Goal: Task Accomplishment & Management: Use online tool/utility

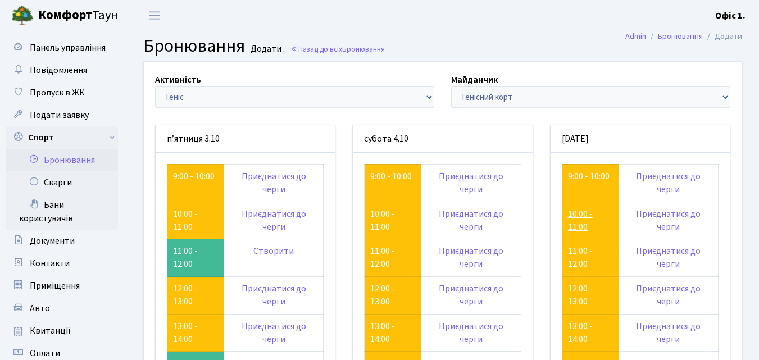
click at [580, 219] on link "10:00 - 11:00" at bounding box center [580, 220] width 25 height 25
click at [581, 289] on link "12:00 - 13:00" at bounding box center [580, 294] width 25 height 25
click at [588, 171] on link "9:00 - 10:00" at bounding box center [589, 176] width 42 height 12
click at [575, 252] on link "11:00 - 12:00" at bounding box center [580, 257] width 25 height 25
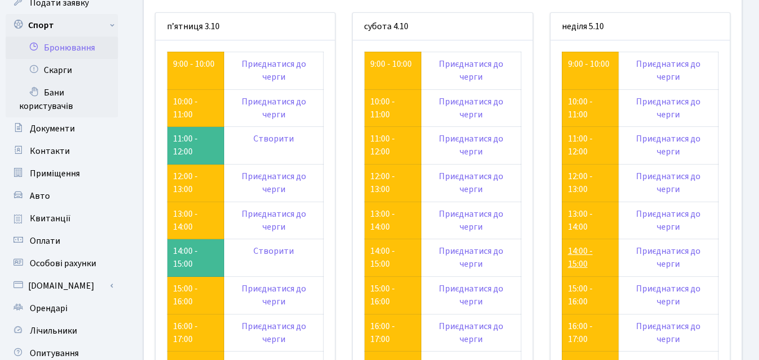
click at [578, 255] on link "14:00 - 15:00" at bounding box center [580, 257] width 25 height 25
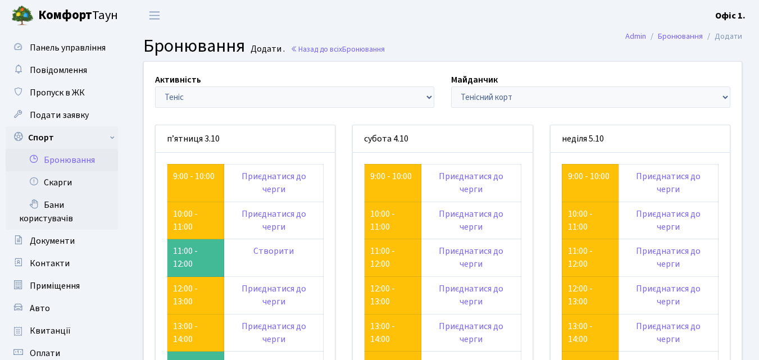
scroll to position [112, 0]
